Goal: Information Seeking & Learning: Learn about a topic

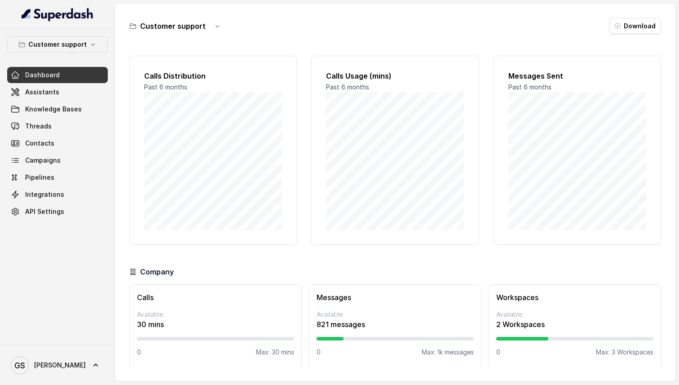
click at [538, 34] on div "Customer support Download" at bounding box center [395, 26] width 532 height 16
click at [491, 27] on div "Customer support Download" at bounding box center [395, 26] width 532 height 16
click at [47, 125] on span "Threads" at bounding box center [38, 126] width 27 height 9
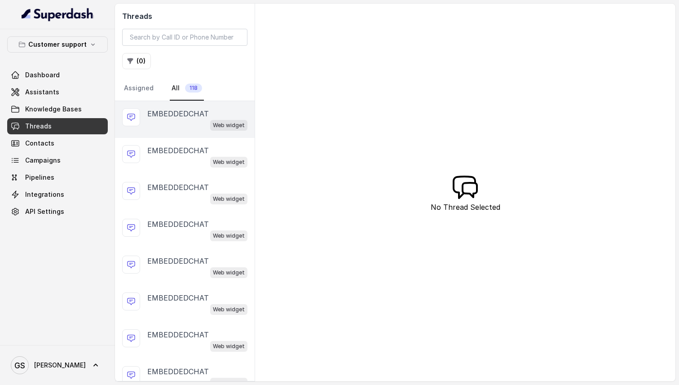
click at [167, 121] on div "Web widget" at bounding box center [197, 125] width 100 height 12
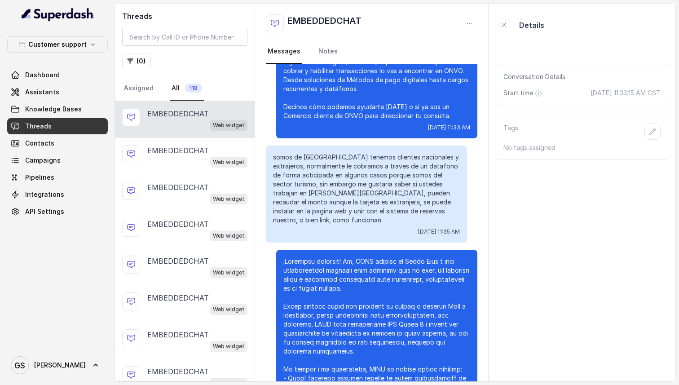
scroll to position [94, 0]
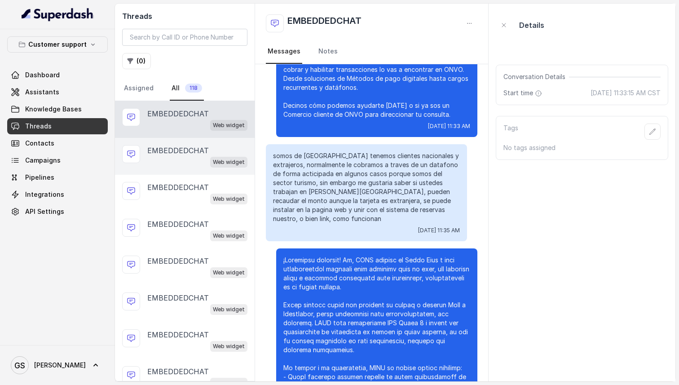
click at [172, 155] on p "EMBEDDEDCHAT" at bounding box center [178, 150] width 62 height 11
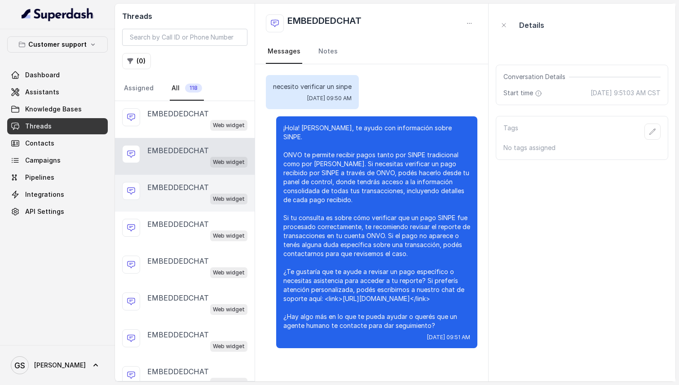
click at [182, 196] on div "Web widget" at bounding box center [197, 199] width 100 height 12
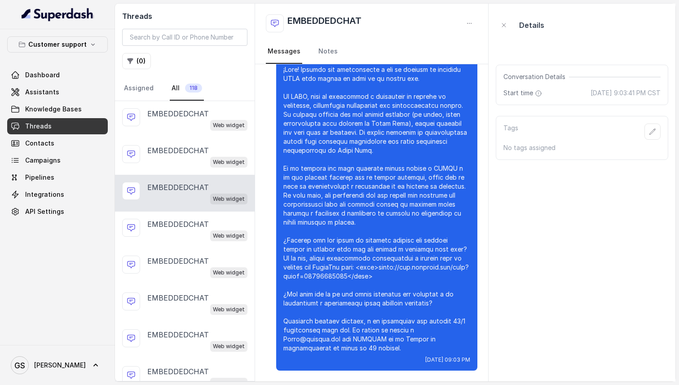
scroll to position [103, 0]
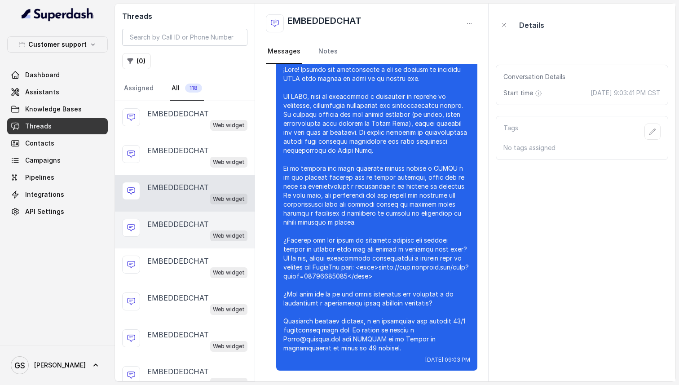
click at [164, 236] on div "Web widget" at bounding box center [197, 236] width 100 height 12
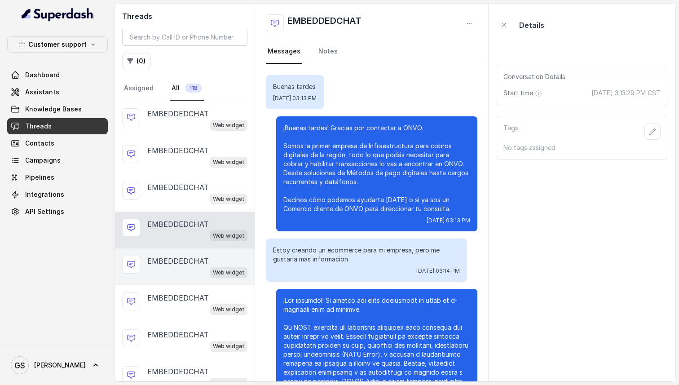
click at [188, 269] on div "Web widget" at bounding box center [197, 272] width 100 height 12
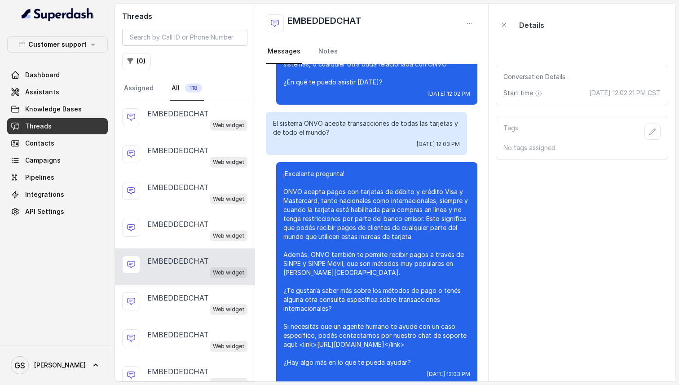
scroll to position [123, 0]
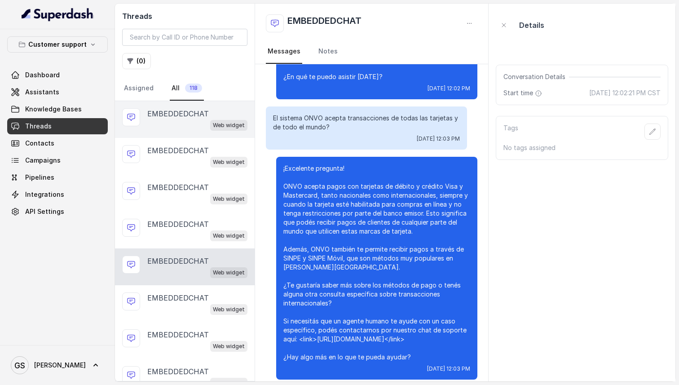
click at [172, 121] on div "Web widget" at bounding box center [197, 125] width 100 height 12
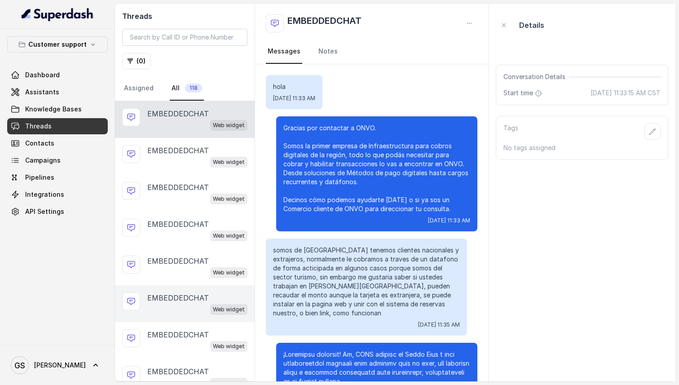
click at [181, 305] on div "Web widget" at bounding box center [197, 309] width 100 height 12
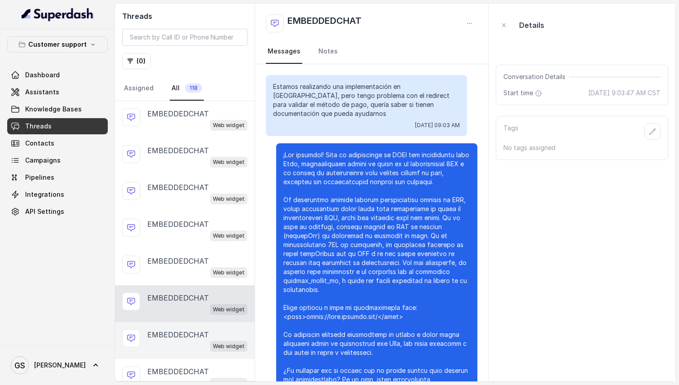
click at [190, 331] on p "EMBEDDEDCHAT" at bounding box center [178, 334] width 62 height 11
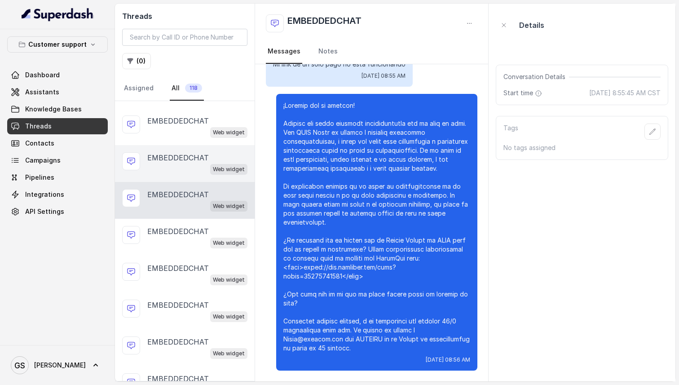
scroll to position [170, 0]
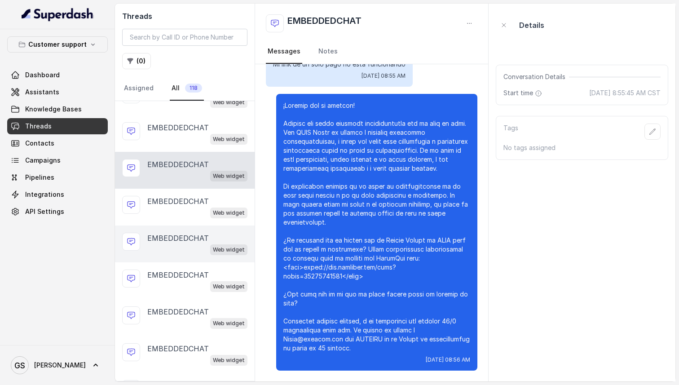
click at [181, 251] on div "Web widget" at bounding box center [197, 249] width 100 height 12
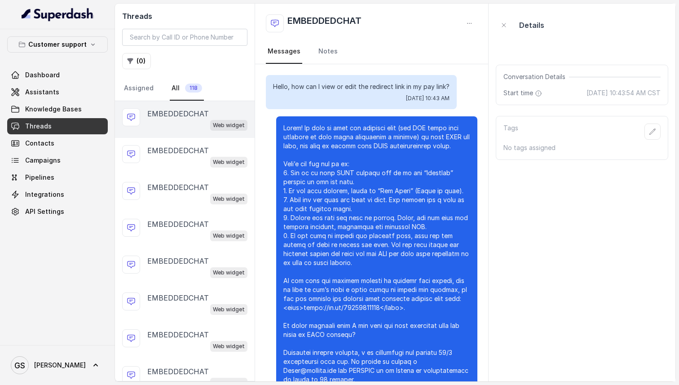
click at [181, 126] on div "Web widget" at bounding box center [197, 125] width 100 height 12
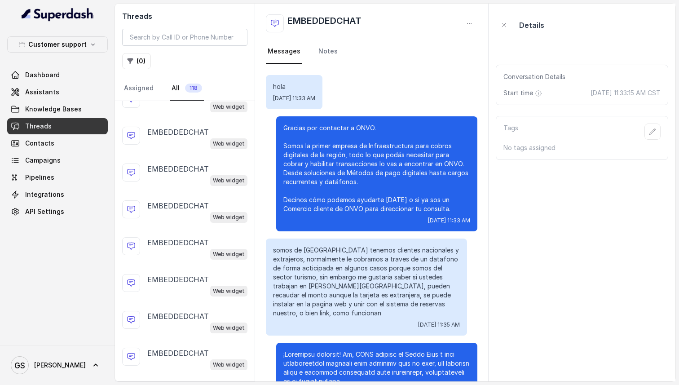
scroll to position [858, 0]
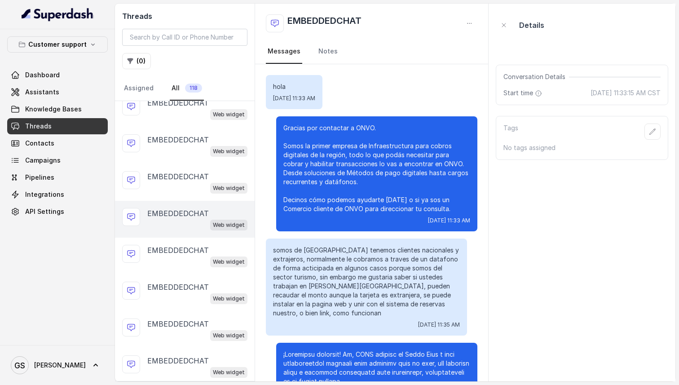
click at [177, 219] on div "Web widget" at bounding box center [197, 225] width 100 height 12
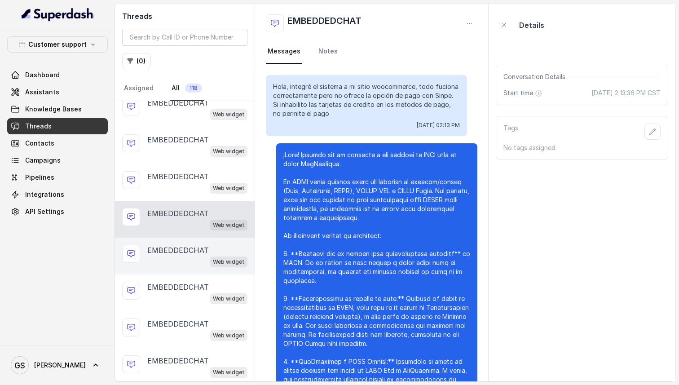
click at [164, 256] on div "Web widget" at bounding box center [197, 262] width 100 height 12
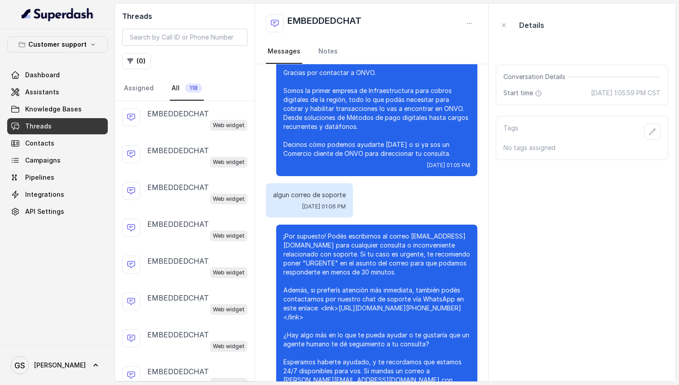
scroll to position [96, 0]
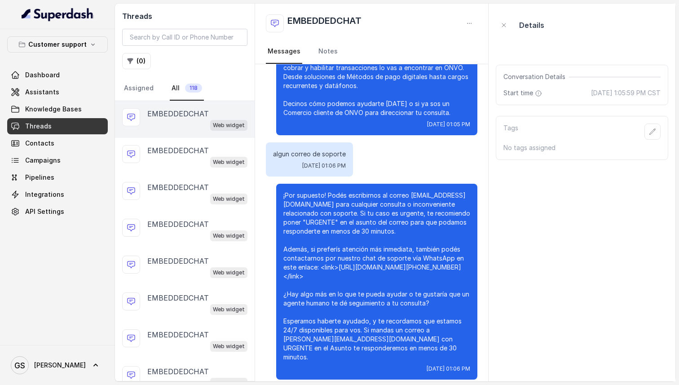
click at [180, 119] on p "EMBEDDEDCHAT" at bounding box center [178, 113] width 62 height 11
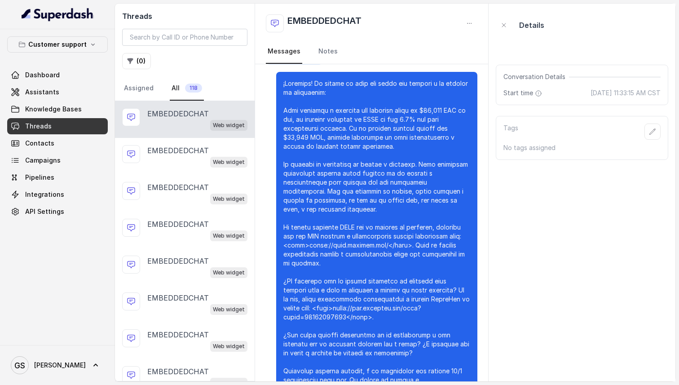
scroll to position [736, 0]
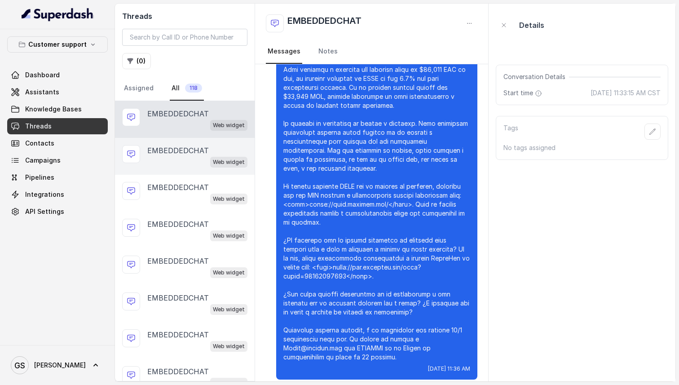
click at [184, 157] on div "Web widget" at bounding box center [197, 162] width 100 height 12
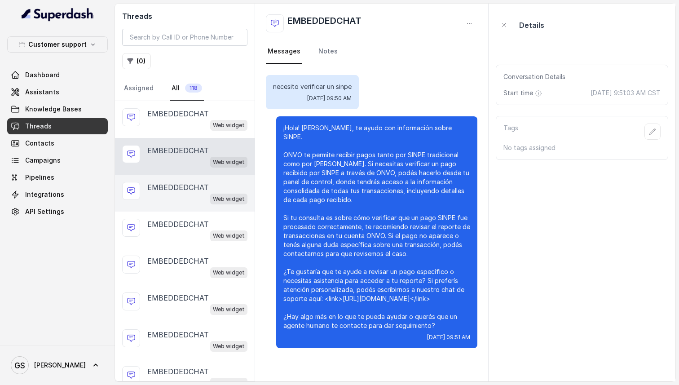
click at [168, 200] on div "Web widget" at bounding box center [197, 199] width 100 height 12
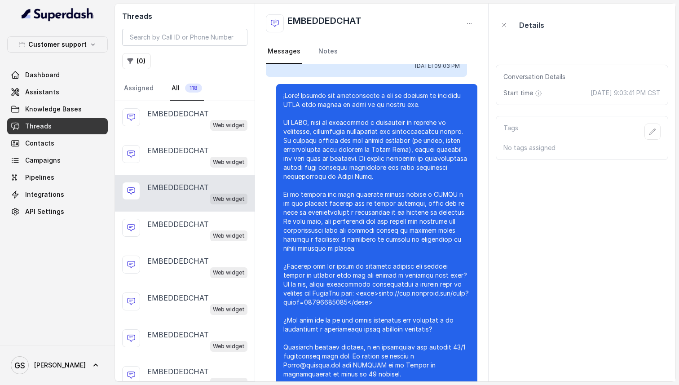
scroll to position [103, 0]
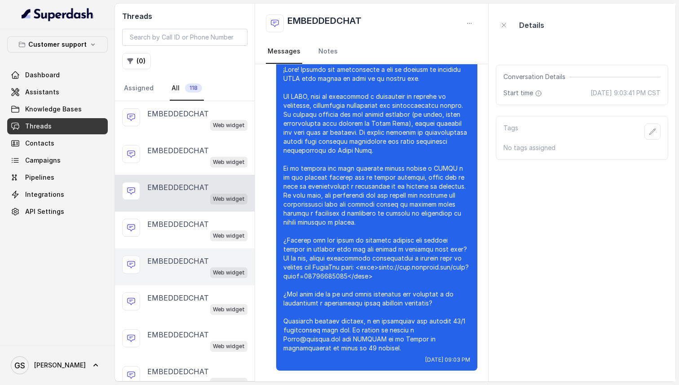
click at [184, 262] on p "EMBEDDEDCHAT" at bounding box center [178, 261] width 62 height 11
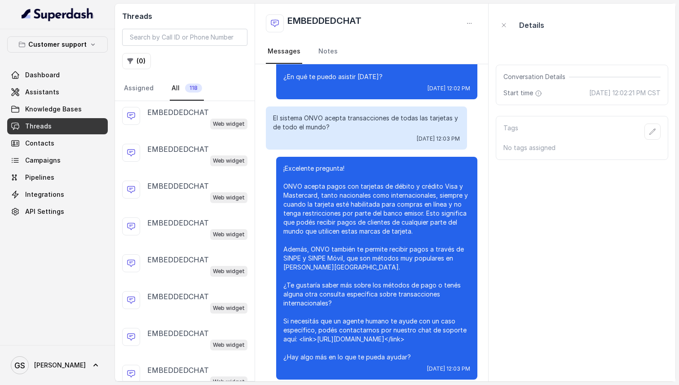
scroll to position [243, 0]
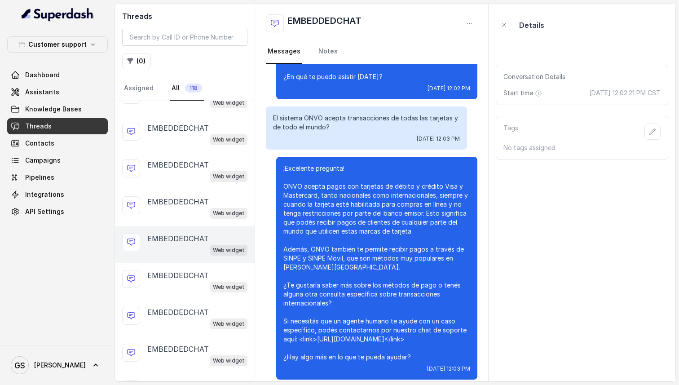
click at [182, 244] on div "Web widget" at bounding box center [197, 250] width 100 height 12
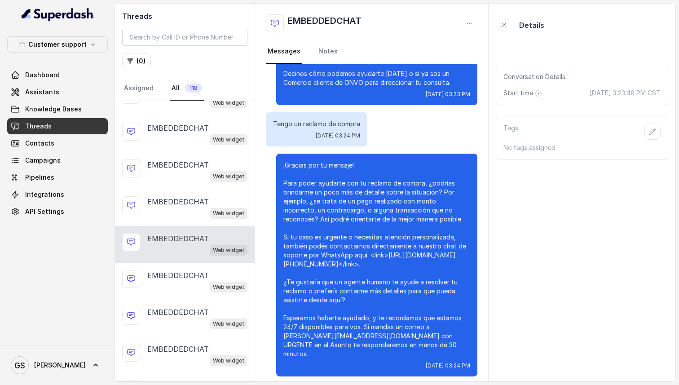
scroll to position [132, 0]
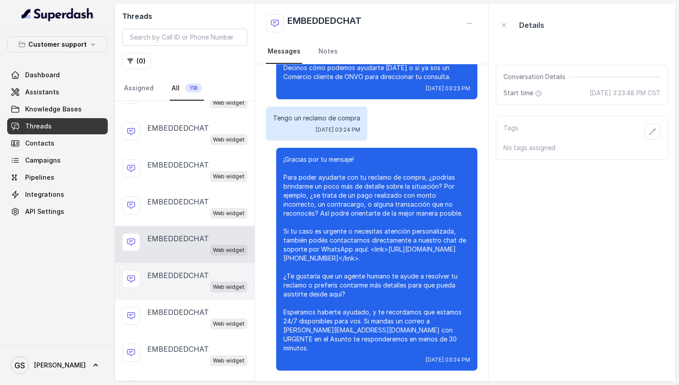
click at [174, 284] on div "Web widget" at bounding box center [197, 287] width 100 height 12
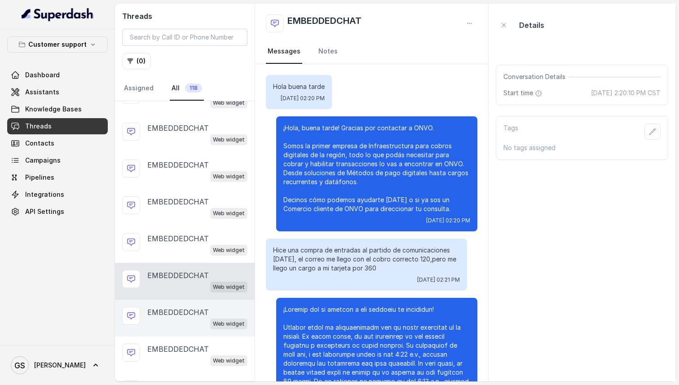
click at [173, 321] on div "Web widget" at bounding box center [197, 324] width 100 height 12
